Goal: Transaction & Acquisition: Purchase product/service

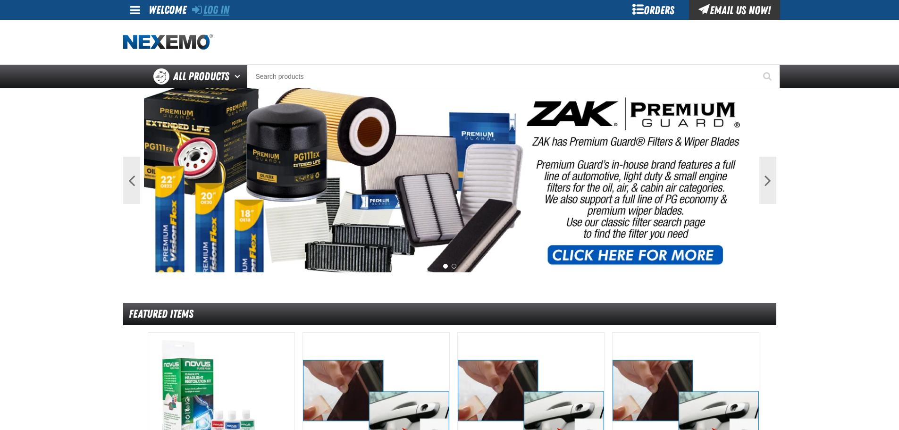
click at [223, 9] on link "Log In" at bounding box center [210, 9] width 37 height 13
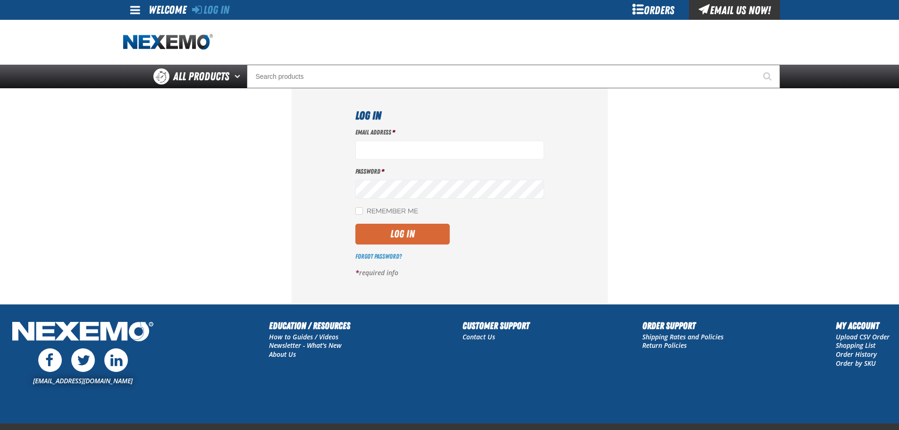
type input "[EMAIL_ADDRESS][DOMAIN_NAME]"
click at [395, 242] on button "Log In" at bounding box center [402, 234] width 94 height 21
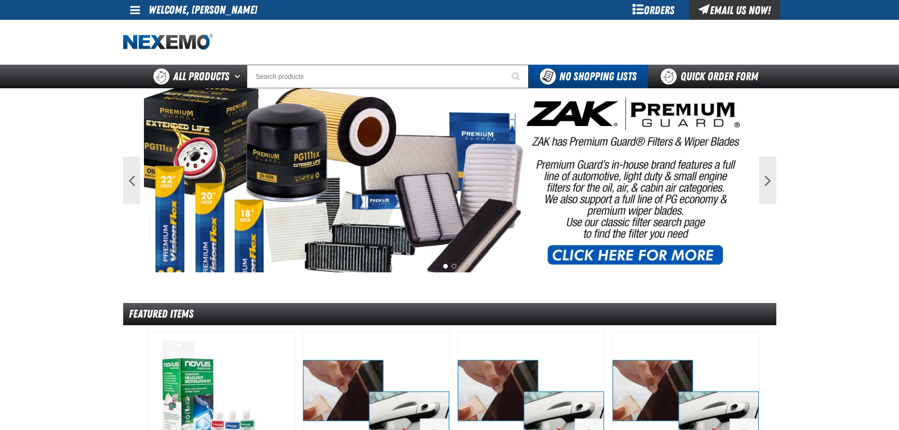
click at [649, 14] on div "Orders" at bounding box center [653, 10] width 71 height 20
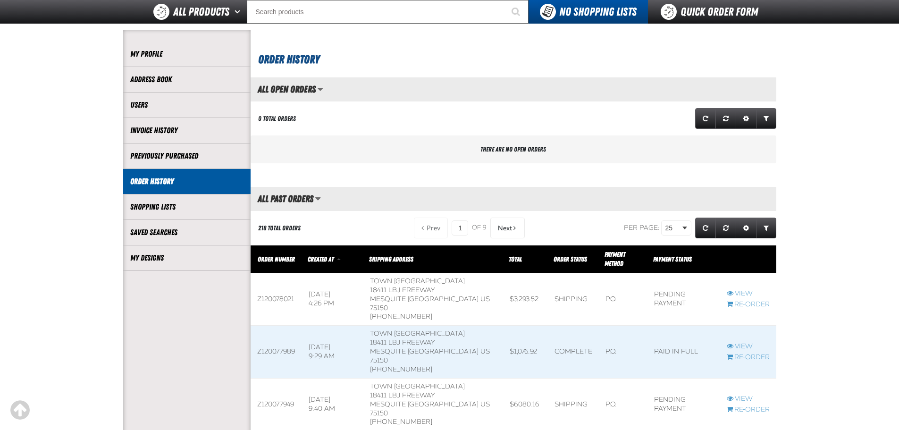
scroll to position [79, 0]
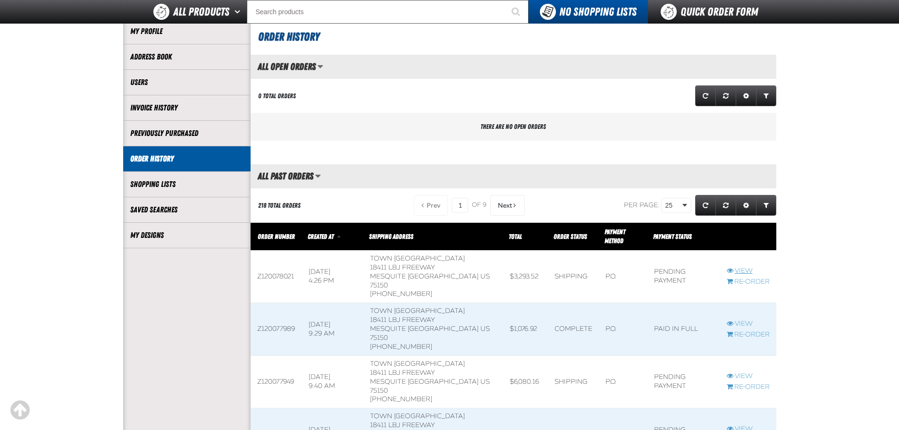
click at [735, 267] on link "View" at bounding box center [748, 271] width 43 height 9
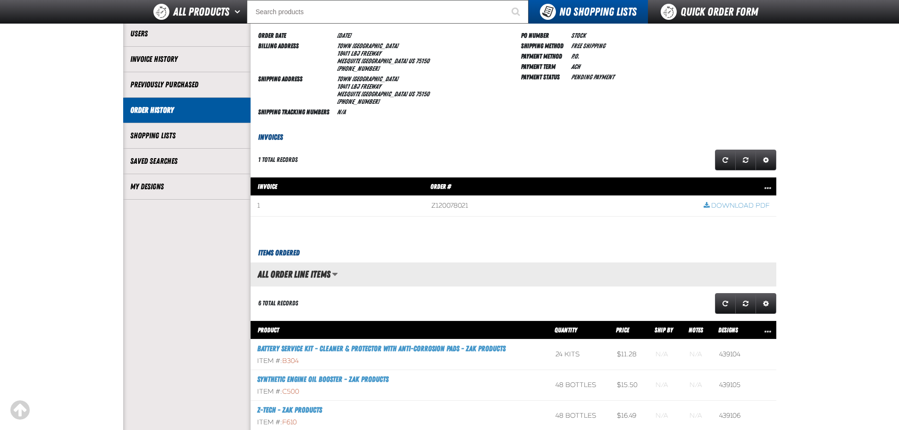
scroll to position [79, 0]
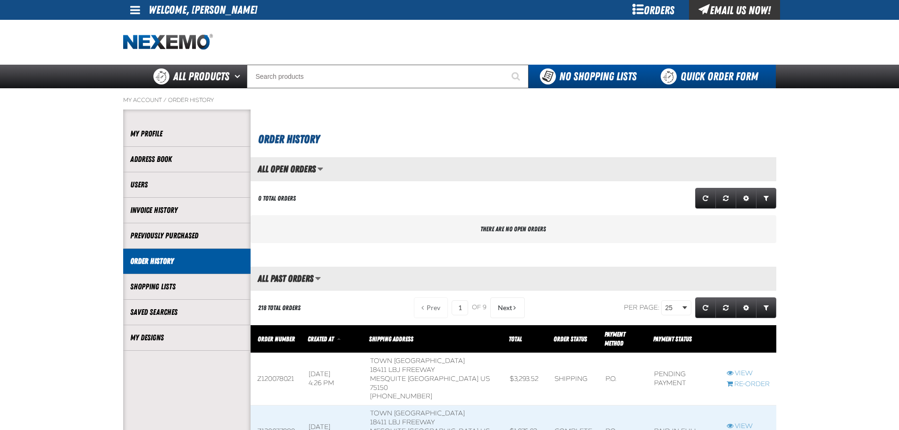
click at [703, 67] on link "Quick Order Form" at bounding box center [712, 77] width 128 height 24
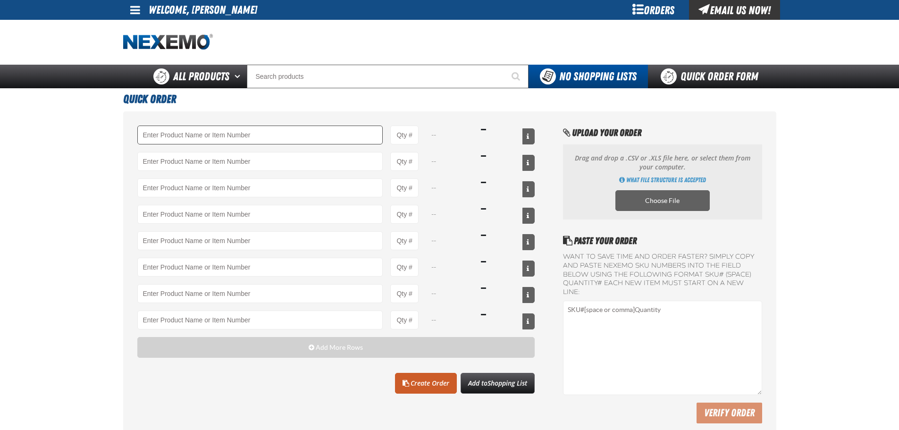
click at [261, 132] on input "Product" at bounding box center [260, 135] width 246 height 19
click at [193, 134] on input "Product" at bounding box center [260, 135] width 246 height 19
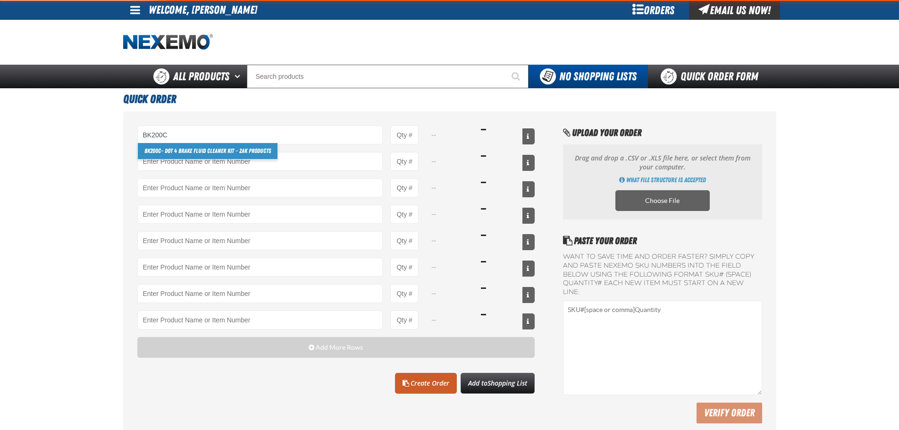
click at [174, 151] on link "BK200C - DOT 4 Brake Fluid Cleaner Kit - ZAK Products" at bounding box center [208, 151] width 140 height 16
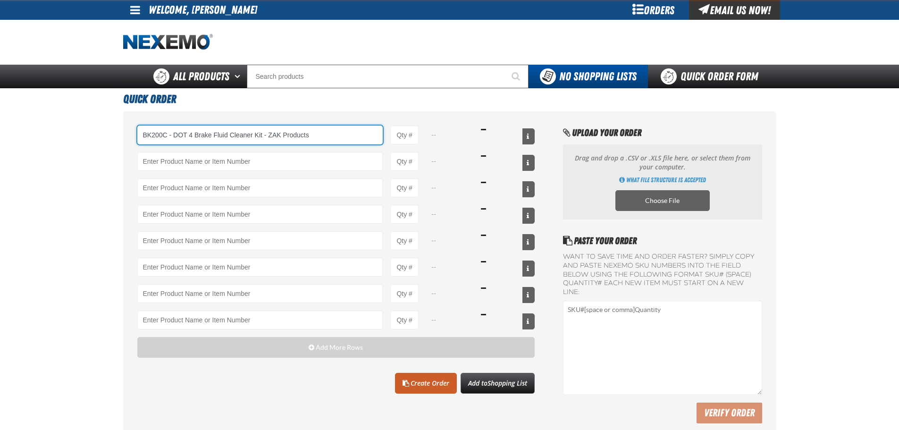
type input "BK200C - DOT 4 Brake Fluid Cleaner Kit - ZAK Products"
type input "1"
select select "kit"
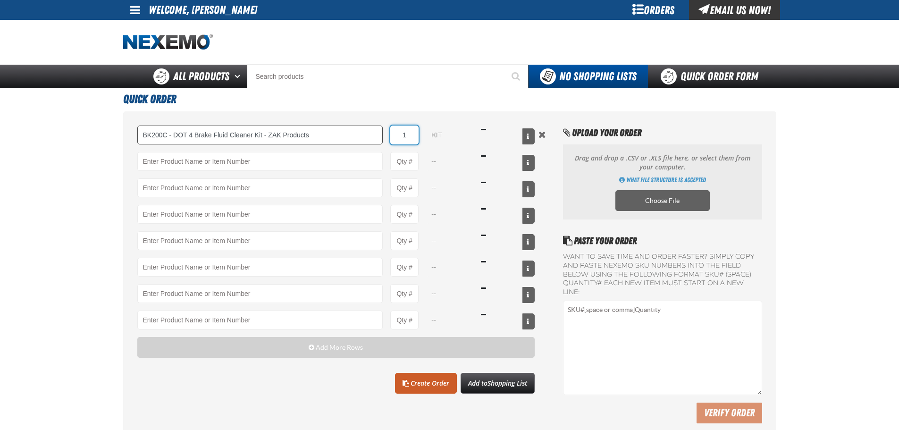
drag, startPoint x: 408, startPoint y: 133, endPoint x: 381, endPoint y: 139, distance: 28.1
click at [380, 137] on div "BK200C - DOT 4 Brake Fluid Cleaner Kit - ZAK Products BK200C - DOT 4 Brake Flui…" at bounding box center [336, 135] width 398 height 19
type input "BK200C - DOT 4 Brake Fluid Cleaner Kit - ZAK Products"
type input "36"
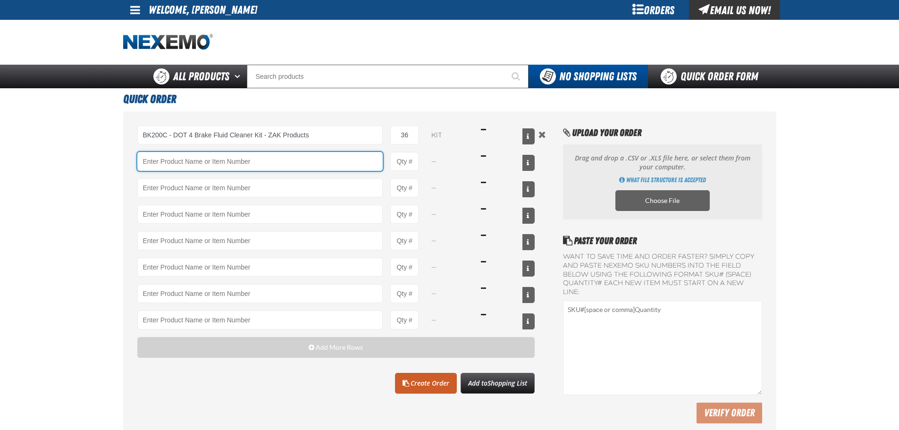
click at [341, 155] on input "Product" at bounding box center [260, 161] width 246 height 19
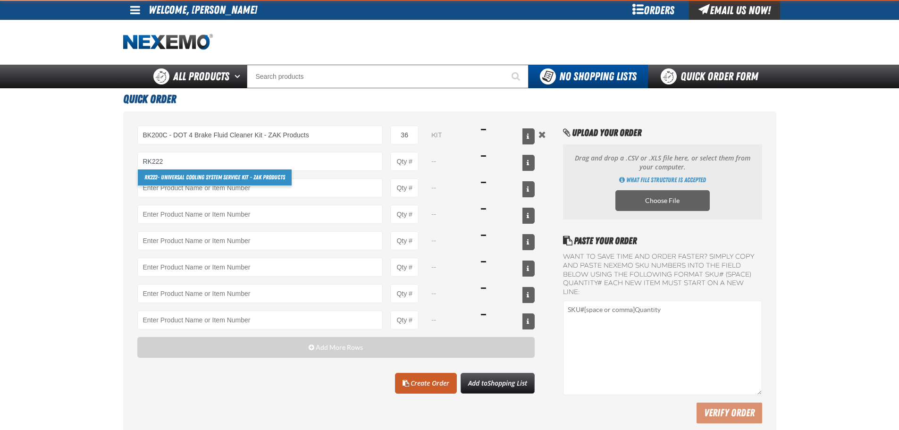
click at [244, 169] on link "RK222 - Universal Cooling System Service Kit - ZAK Products" at bounding box center [215, 177] width 154 height 16
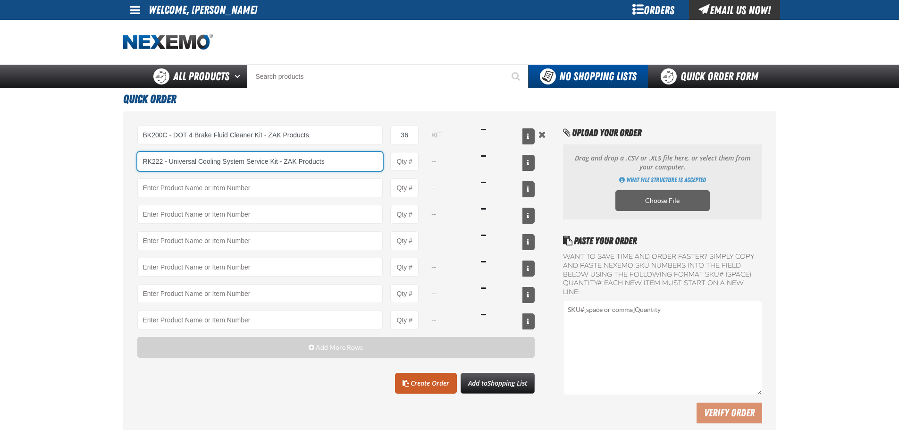
type input "RK222 - Universal Cooling System Service Kit - ZAK Products"
type input "1"
select select "kit"
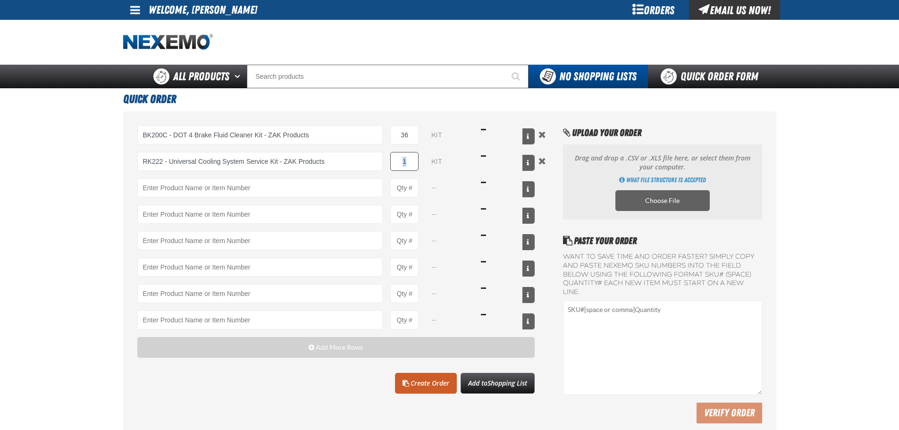
drag, startPoint x: 424, startPoint y: 164, endPoint x: 391, endPoint y: 160, distance: 33.2
click at [391, 160] on div "RK222 - Universal Cooling System Service Kit - ZAK Products RK222 - Universal C…" at bounding box center [336, 161] width 398 height 19
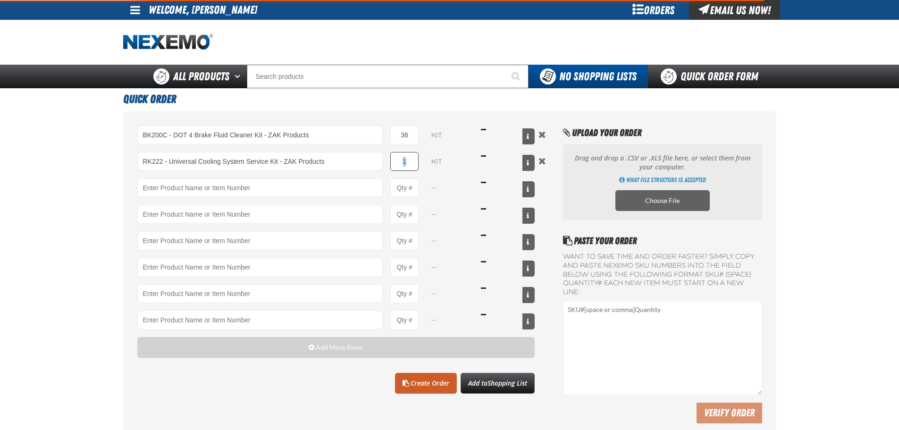
type input "RK222 - Universal Cooling System Service Kit - ZAK Products"
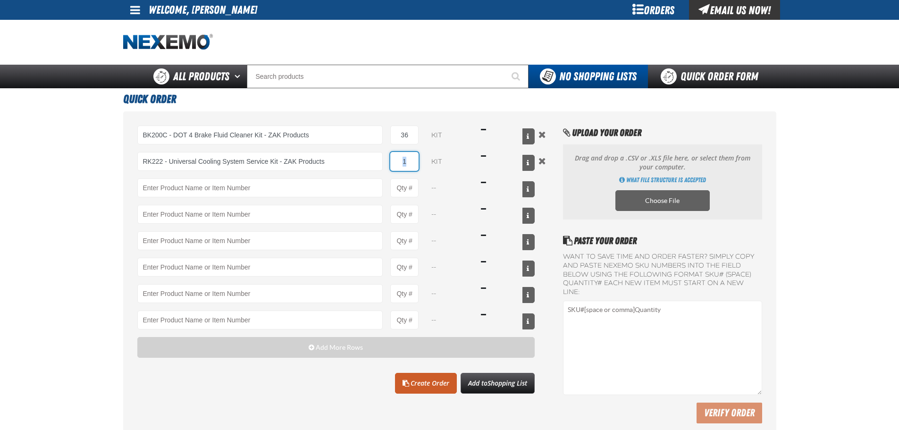
click at [399, 161] on input "1" at bounding box center [404, 161] width 28 height 19
type input "24"
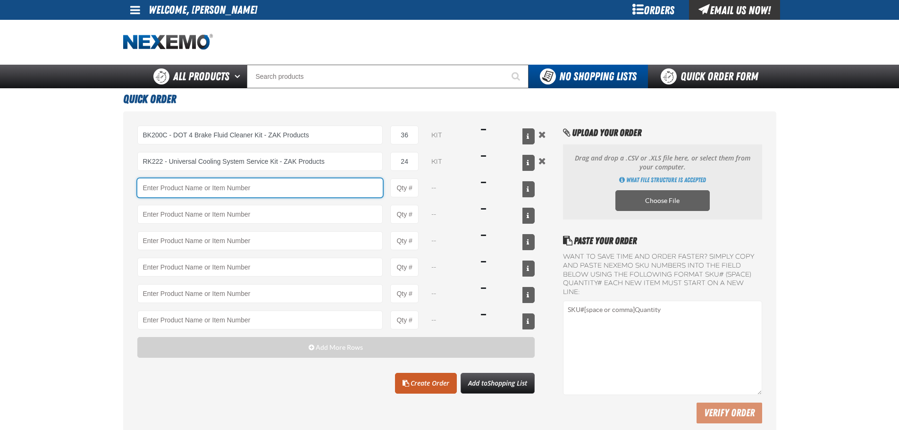
click at [325, 186] on input "Product" at bounding box center [260, 187] width 246 height 19
type input "F"
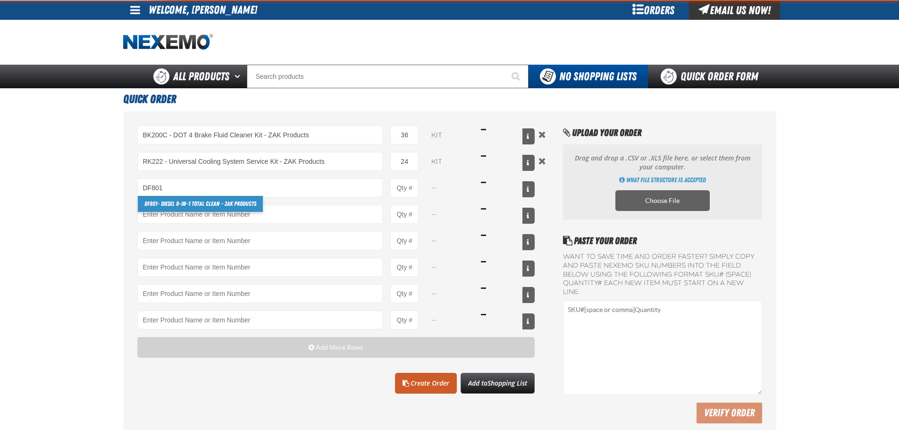
click at [242, 206] on link "DF801 - DIESEL 8-in-1 TOTAL CLEAN - ZAK Products" at bounding box center [200, 204] width 125 height 16
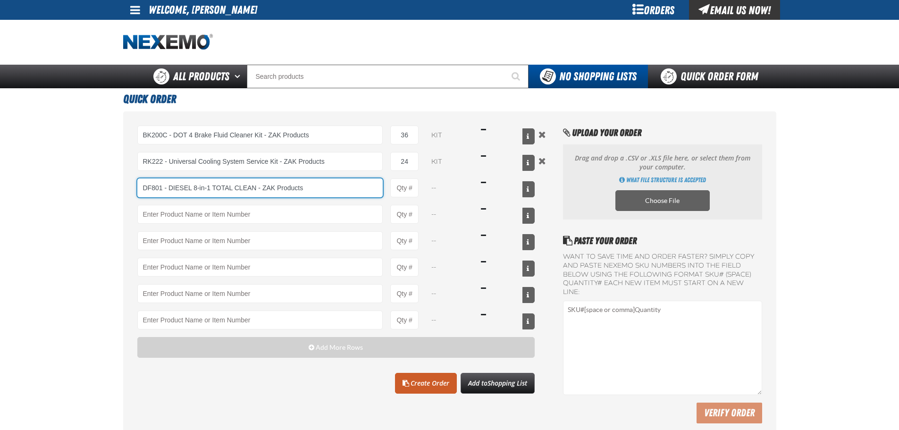
type input "DF801 - DIESEL 8-in-1 TOTAL CLEAN - ZAK Products"
type input "1"
select select "bottle"
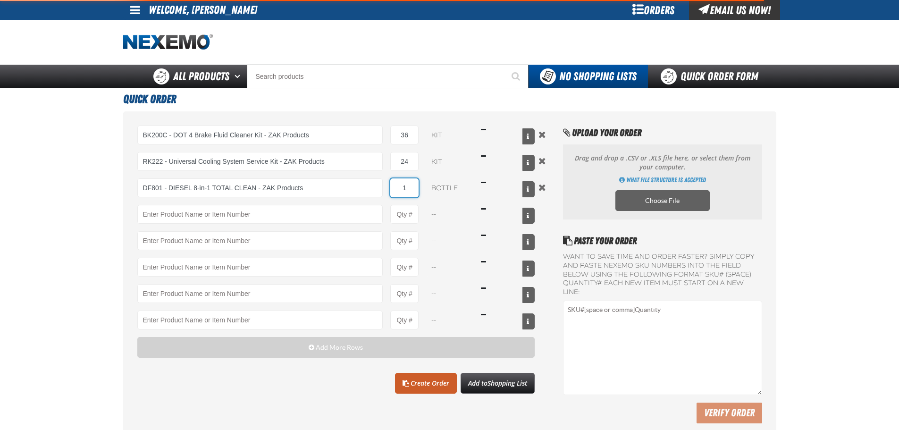
type input "DF801 - DIESEL 8-in-1 TOTAL CLEAN - ZAK Products"
drag, startPoint x: 400, startPoint y: 191, endPoint x: 410, endPoint y: 190, distance: 9.5
click at [410, 190] on input "1" at bounding box center [404, 187] width 28 height 19
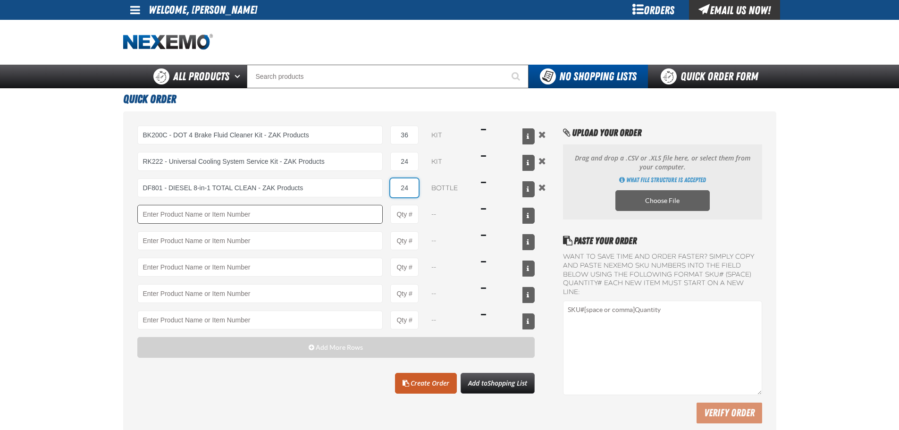
type input "24"
click at [326, 209] on input "Product" at bounding box center [260, 214] width 246 height 19
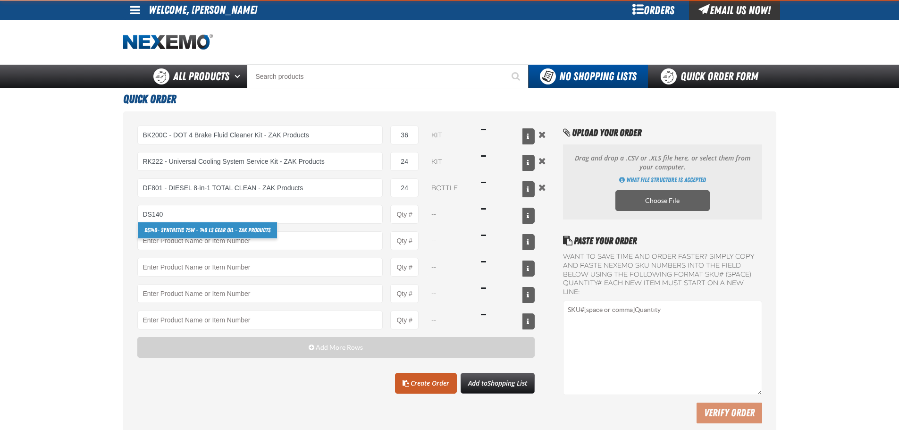
click at [195, 228] on link "DS140 - Synthetic 75W - 140 LS Gear Oil - ZAK Products" at bounding box center [207, 230] width 139 height 16
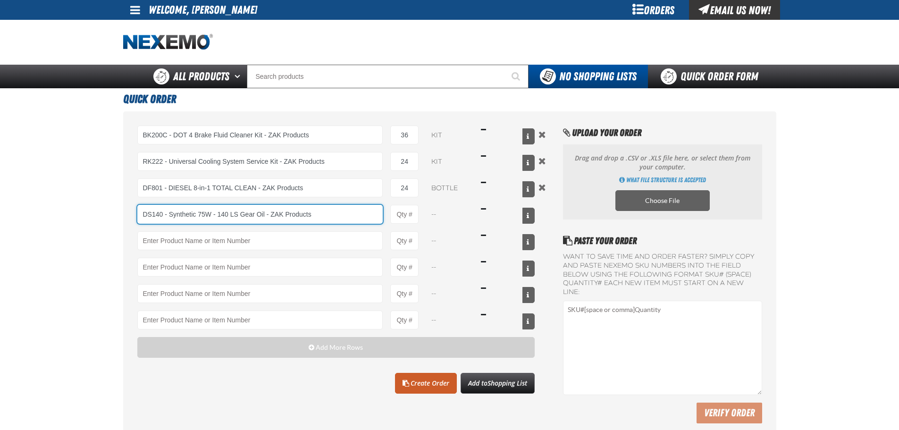
type input "DS140 - Synthetic 75W - 140 LS Gear Oil - ZAK Products"
type input "1"
select select "bottle"
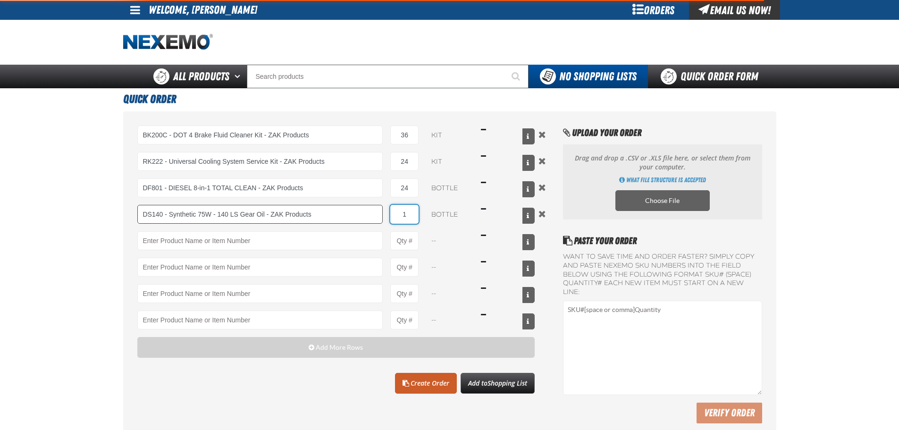
drag, startPoint x: 410, startPoint y: 210, endPoint x: 365, endPoint y: 210, distance: 45.3
click at [365, 210] on div "DS140 - Synthetic 75W - 140 LS Gear Oil - ZAK Products DS140 - Synthetic 75W - …" at bounding box center [336, 214] width 398 height 19
type input "DS140 - Synthetic 75W - 140 LS Gear Oil - ZAK Products"
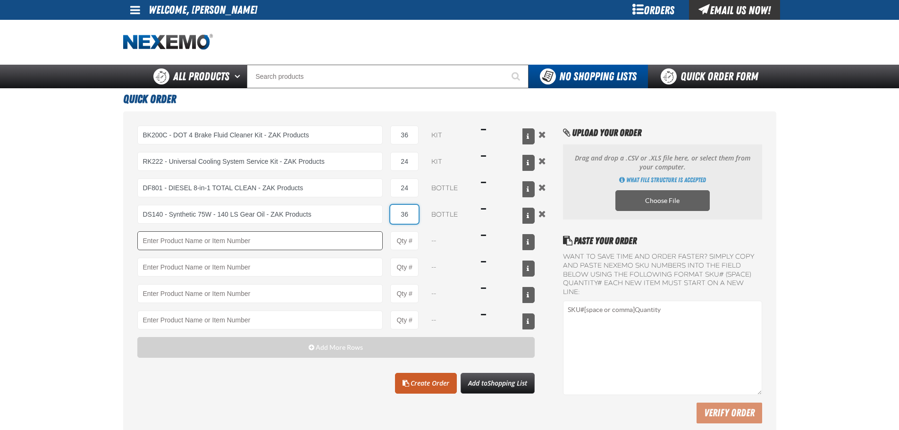
type input "36"
click at [288, 244] on input "Product" at bounding box center [260, 240] width 246 height 19
click at [196, 255] on link "AC100 - Ventilation Treatment - ZAK Products" at bounding box center [198, 257] width 121 height 16
type input "AC100 - Ventilation Treatment - ZAK Products"
type input "1"
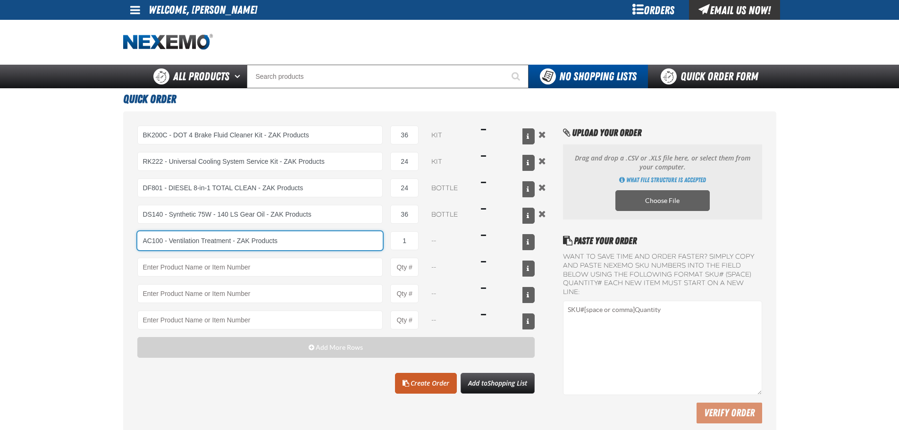
select select "can"
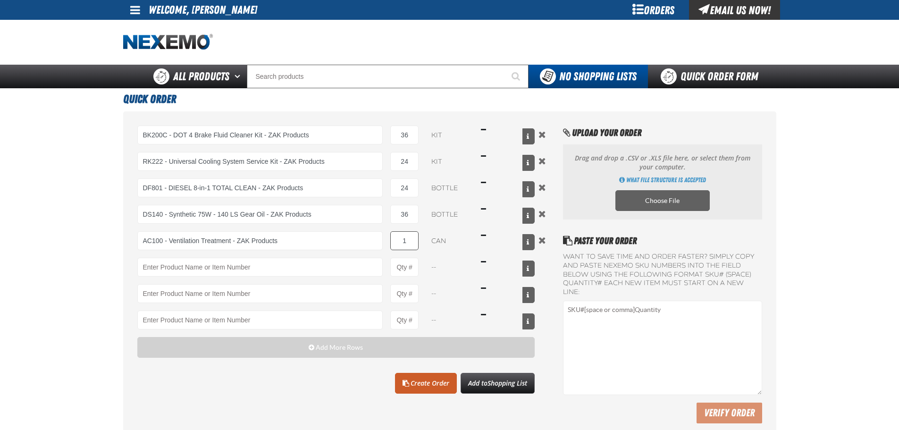
drag, startPoint x: 418, startPoint y: 243, endPoint x: 405, endPoint y: 240, distance: 12.6
click at [405, 240] on div "AC100 - Ventilation Treatment - ZAK Products AC100 - Ventilation Treatment - ZA…" at bounding box center [336, 240] width 398 height 19
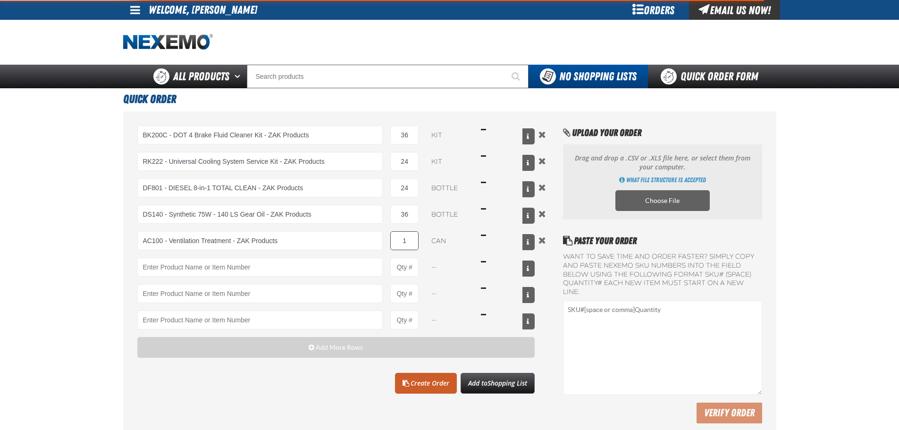
type input "AC100 - Ventilation Treatment - ZAK Products"
click at [405, 240] on input "1" at bounding box center [404, 240] width 28 height 19
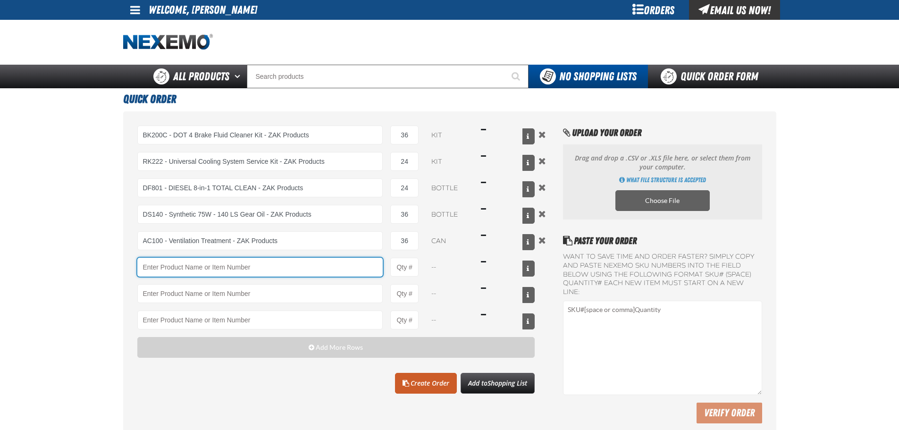
click at [334, 267] on input "Product" at bounding box center [260, 267] width 246 height 19
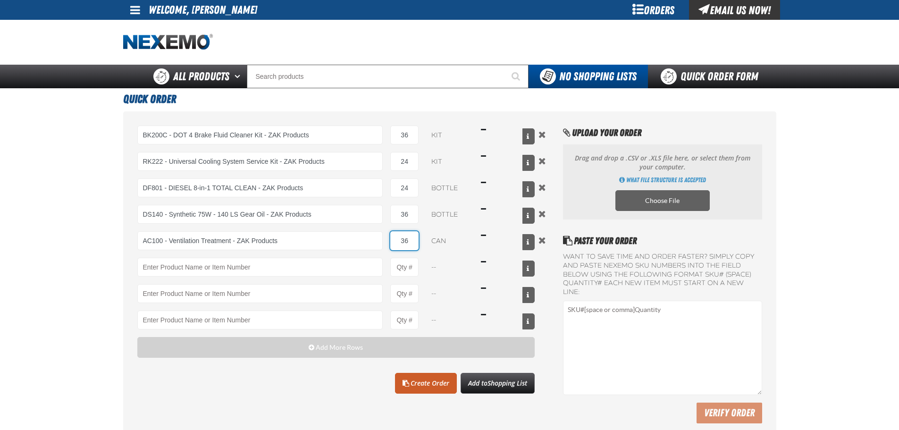
drag, startPoint x: 404, startPoint y: 245, endPoint x: 423, endPoint y: 241, distance: 19.8
click at [423, 241] on div "AC100 - Ventilation Treatment - ZAK Products AC100 - Ventilation Treatment - ZA…" at bounding box center [336, 240] width 398 height 19
type input "3"
type input "60"
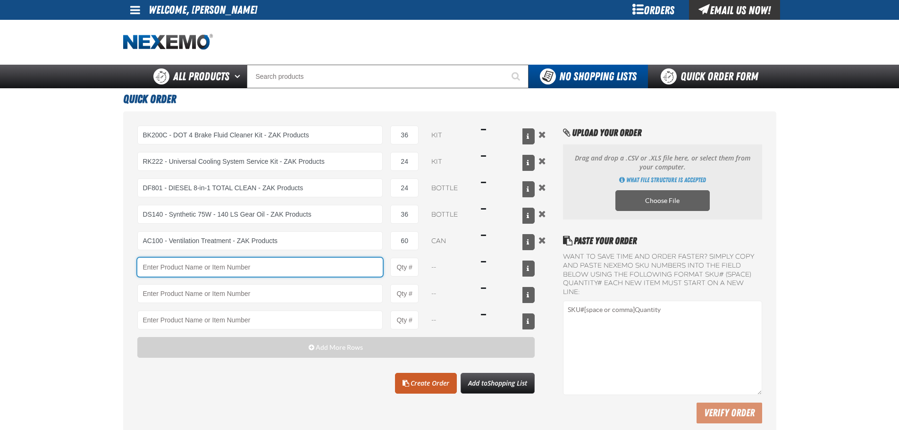
click at [260, 269] on input "Product" at bounding box center [260, 267] width 246 height 19
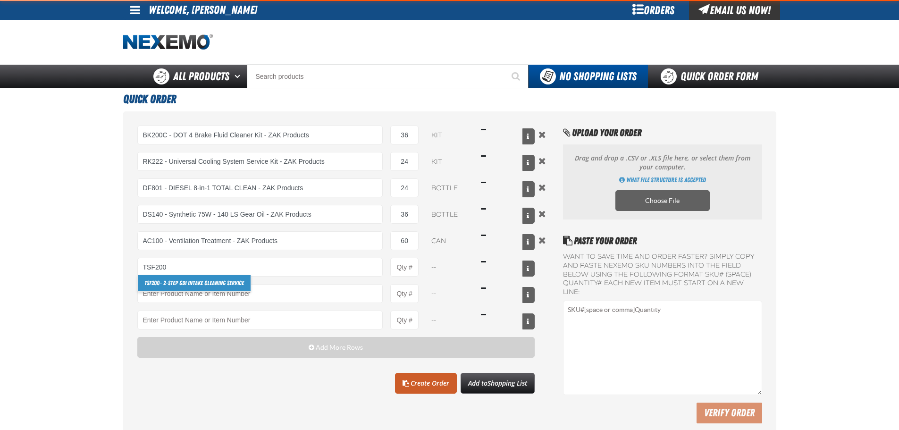
click at [204, 277] on link "TSF200 - 2-Step GDI Intake Cleaning Service" at bounding box center [194, 283] width 113 height 16
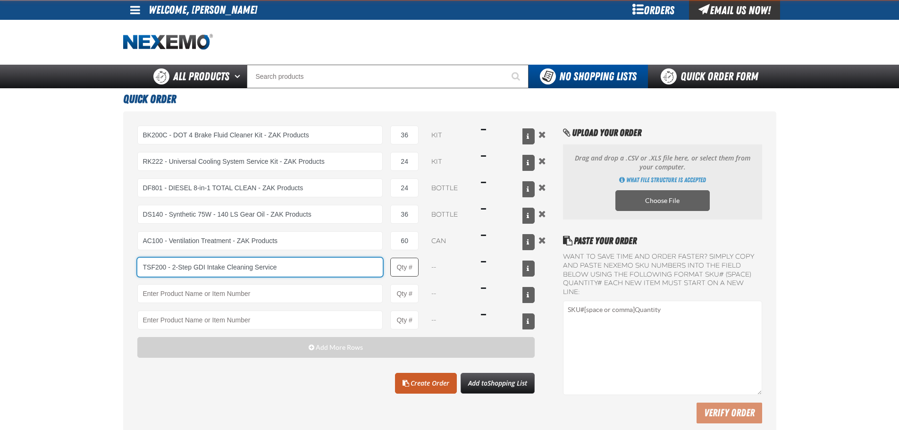
type input "TSF200 - 2-Step GDI Intake Cleaning Service"
type input "1"
select select "kit"
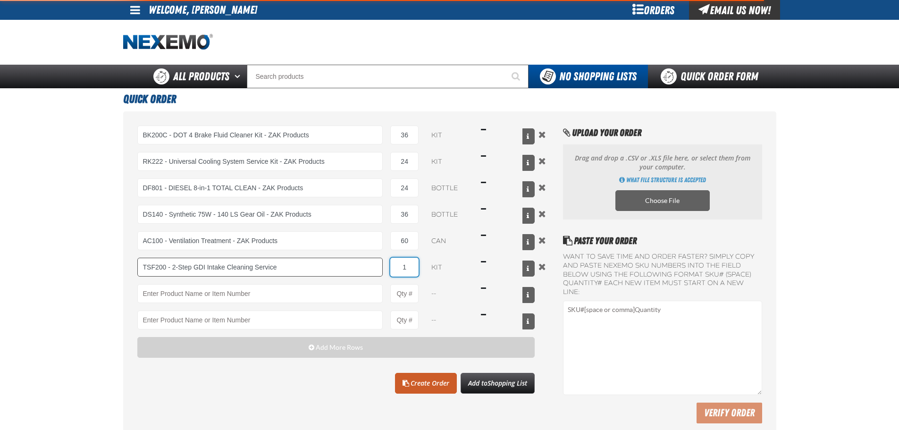
drag, startPoint x: 407, startPoint y: 269, endPoint x: 377, endPoint y: 269, distance: 30.2
click at [377, 269] on div "TSF200 - 2-Step GDI Intake Cleaning Service TSF200 - 2-Step GDI Intake Cleaning…" at bounding box center [336, 267] width 398 height 19
type input "TSF200 - 2-Step GDI Intake Cleaning Service"
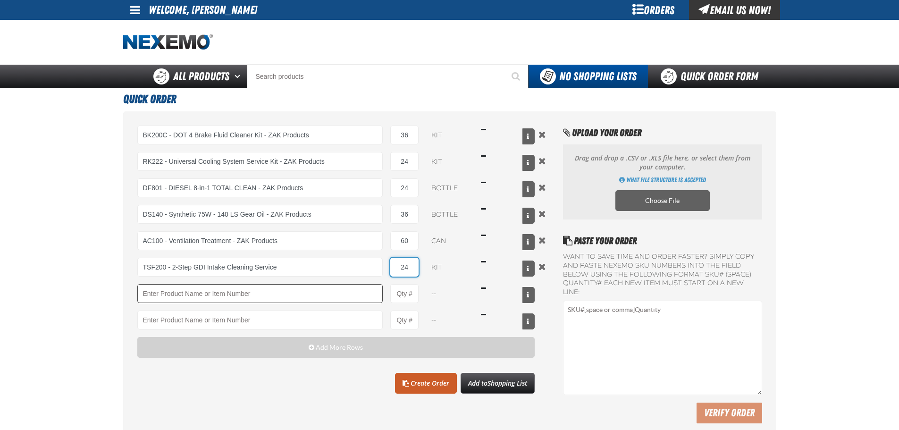
type input "24"
click at [319, 288] on input "Product" at bounding box center [260, 293] width 246 height 19
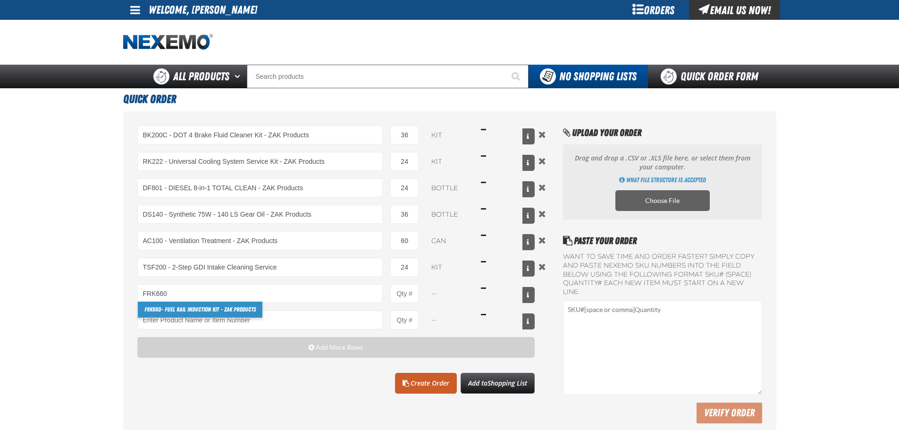
click at [182, 305] on link "FRK660 - Fuel Rail Induction Kit - ZAK Products" at bounding box center [200, 310] width 125 height 16
type input "FRK660 - Fuel Rail Induction Kit - ZAK Products"
type input "1"
select select "kit"
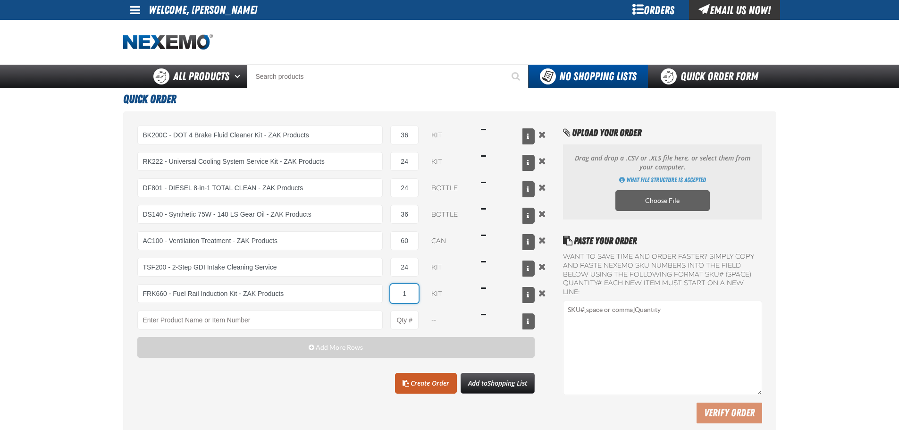
click at [414, 291] on input "1" at bounding box center [404, 293] width 28 height 19
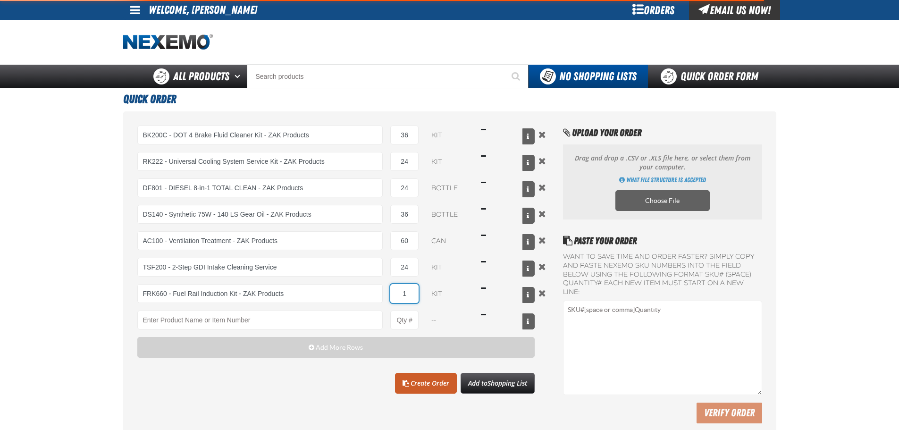
type input "FRK660 - Fuel Rail Induction Kit - ZAK Products"
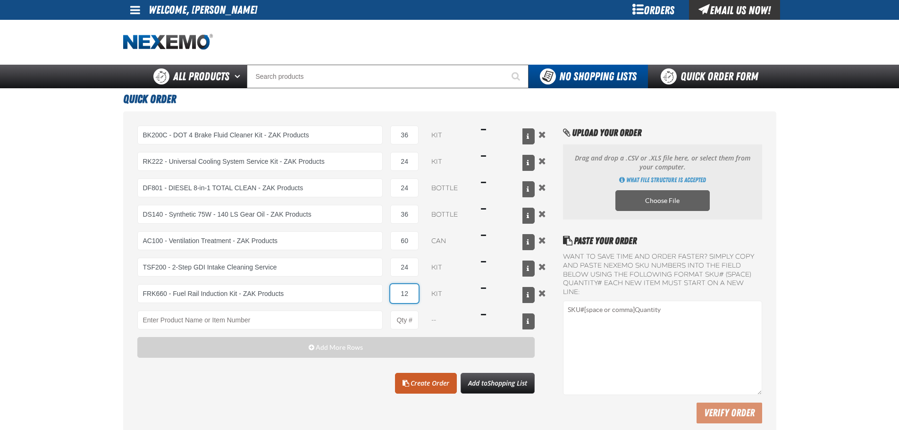
type input "12"
click at [290, 421] on div "BK200C - DOT 4 Brake Fluid Cleaner Kit - ZAK Products BK200C - DOT 4 Brake Flui…" at bounding box center [449, 276] width 653 height 331
click at [300, 392] on div "Clear All Create Order Add to Shopping List" at bounding box center [336, 383] width 398 height 21
click at [508, 387] on span "Shopping List" at bounding box center [508, 382] width 40 height 9
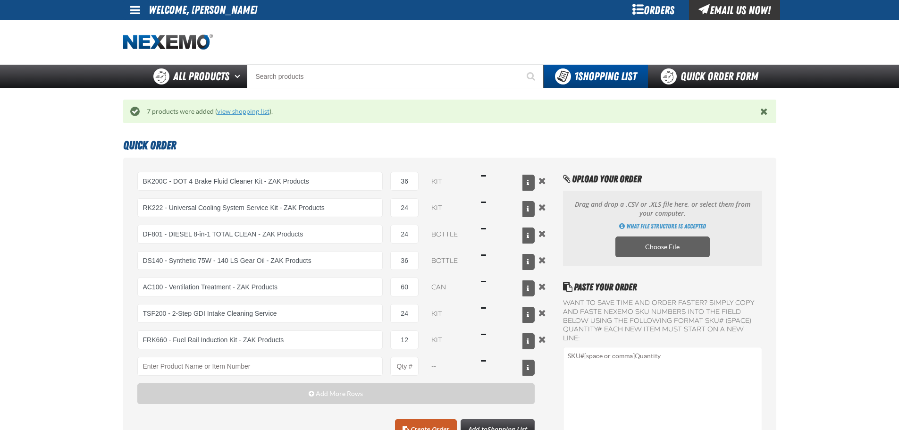
click at [253, 110] on link "view shopping list" at bounding box center [243, 112] width 52 height 8
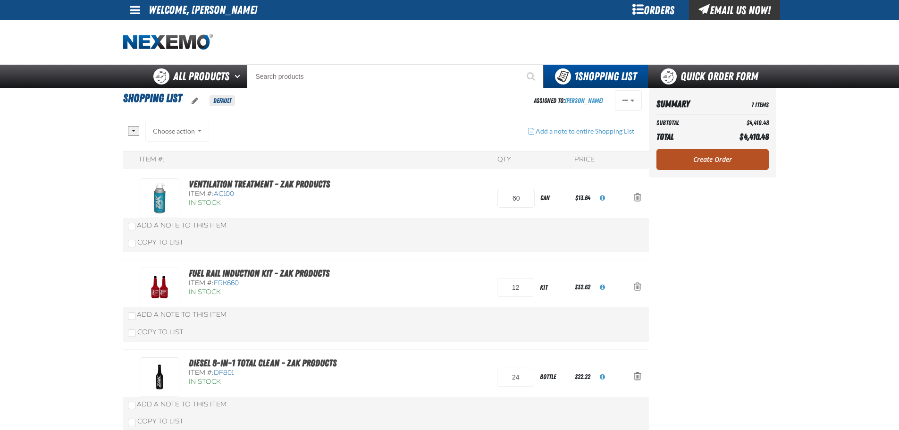
click at [670, 151] on link "Create Order" at bounding box center [712, 159] width 112 height 21
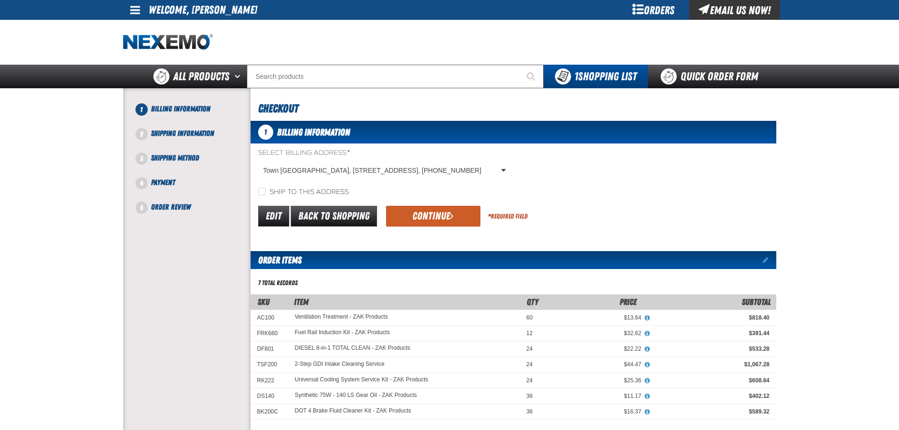
click at [293, 188] on label "Ship to this address" at bounding box center [303, 192] width 91 height 9
click at [266, 188] on input "Ship to this address" at bounding box center [262, 192] width 8 height 8
checkbox input "true"
drag, startPoint x: 502, startPoint y: 217, endPoint x: 488, endPoint y: 228, distance: 18.5
click at [494, 228] on div "* Required Field" at bounding box center [508, 216] width 40 height 24
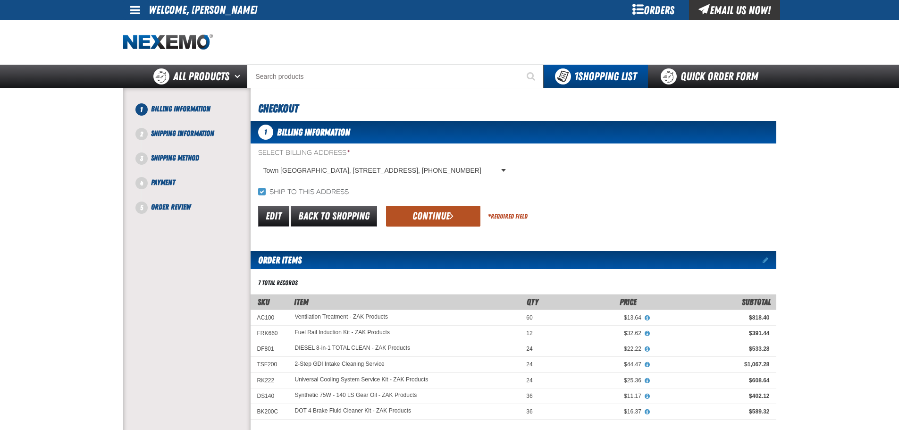
click at [463, 212] on button "Continue" at bounding box center [433, 216] width 94 height 21
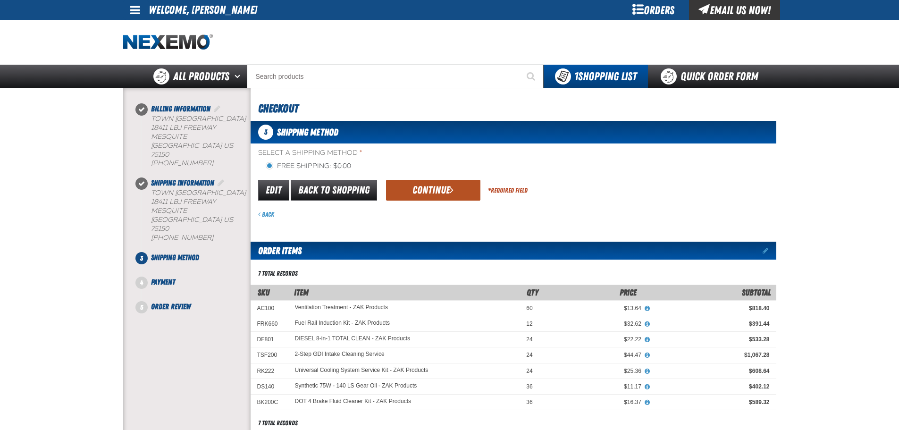
click at [421, 187] on button "Continue" at bounding box center [433, 190] width 94 height 21
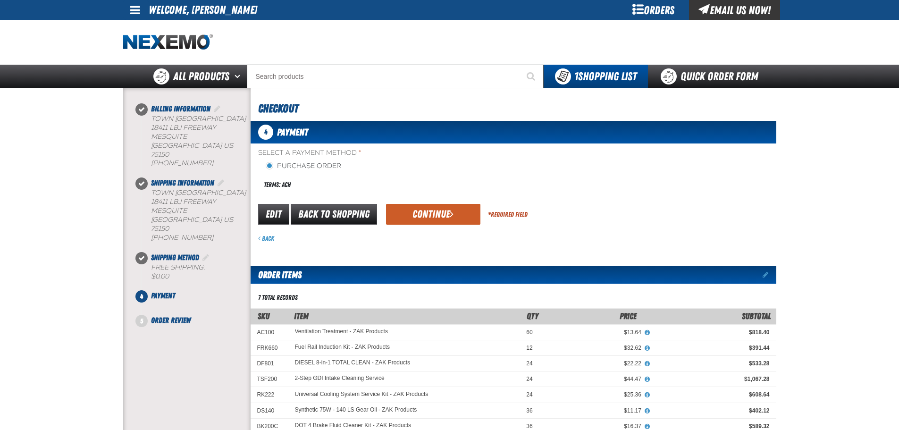
click at [424, 210] on button "Continue" at bounding box center [433, 214] width 94 height 21
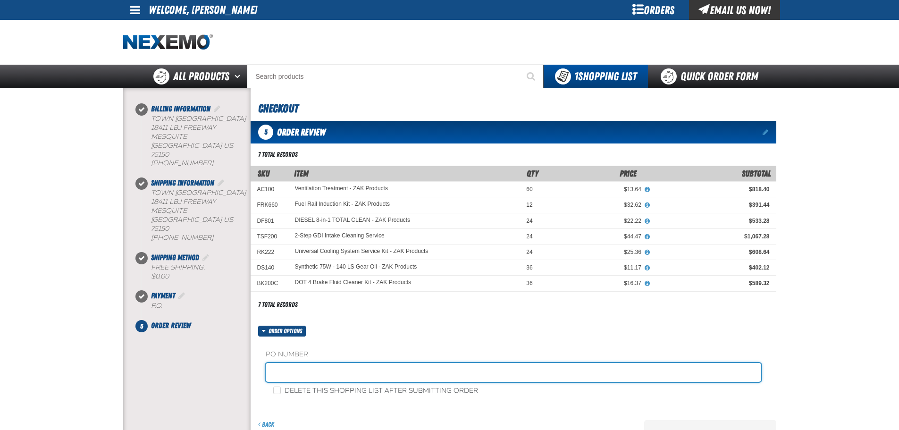
click at [322, 371] on input "text" at bounding box center [514, 372] width 496 height 19
type input "STOCK"
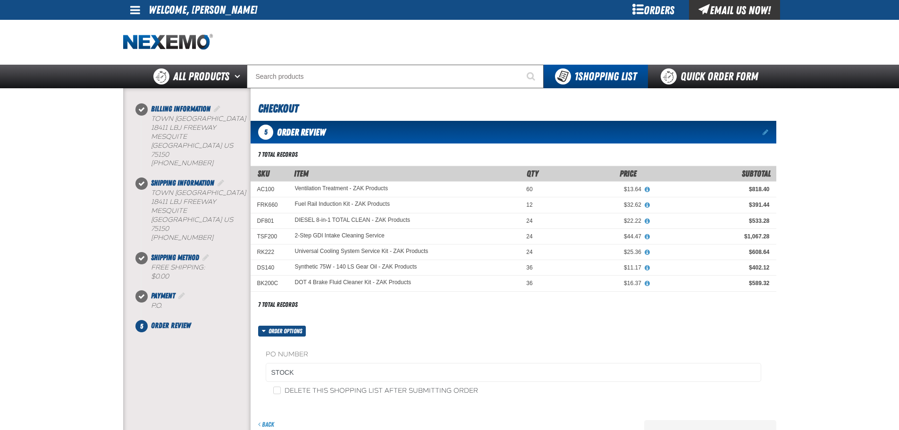
click at [331, 397] on div "PO Number STOCK Delete this shopping list after submitting order" at bounding box center [514, 372] width 526 height 72
click at [337, 392] on label "Delete this shopping list after submitting order" at bounding box center [375, 391] width 205 height 9
click at [281, 392] on input "Delete this shopping list after submitting order" at bounding box center [277, 391] width 8 height 8
checkbox input "true"
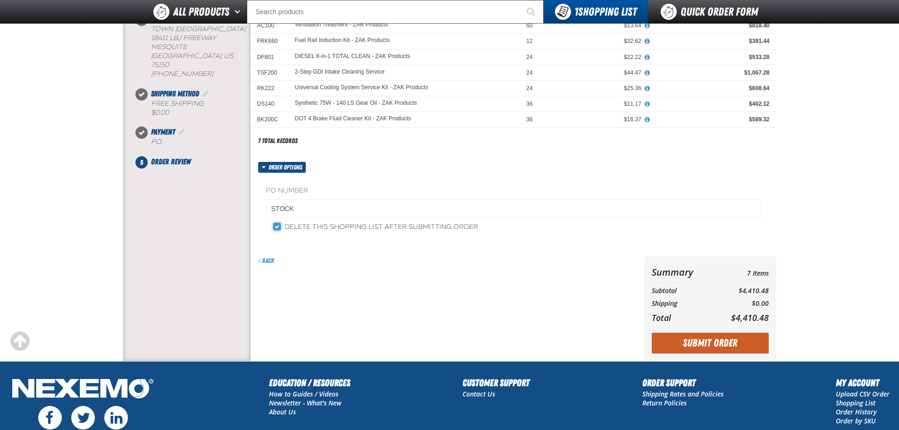
scroll to position [252, 0]
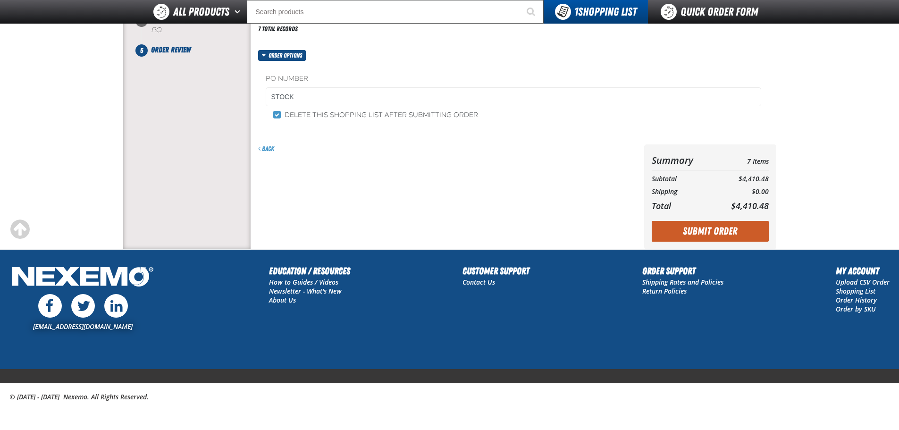
click at [704, 227] on button "Submit Order" at bounding box center [710, 231] width 117 height 21
